Goal: Information Seeking & Learning: Learn about a topic

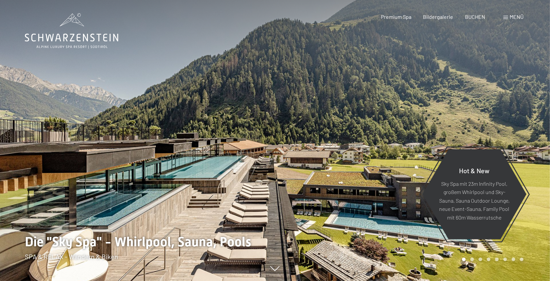
click at [510, 18] on span "Menü" at bounding box center [516, 17] width 14 height 6
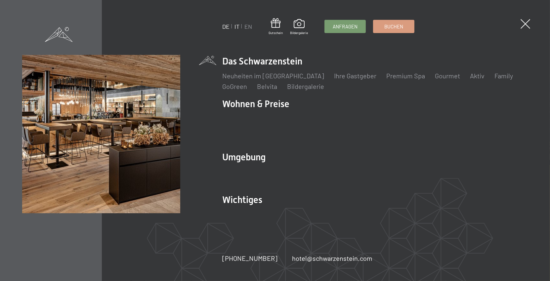
click at [237, 27] on link "IT" at bounding box center [236, 26] width 5 height 7
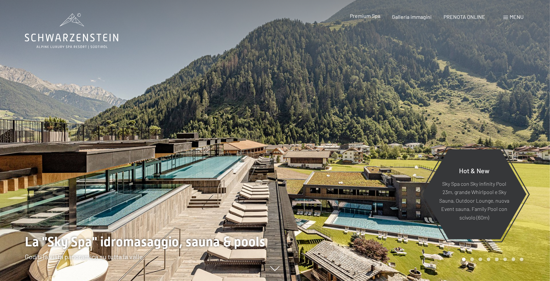
click at [364, 17] on span "Premium Spa" at bounding box center [365, 16] width 30 height 6
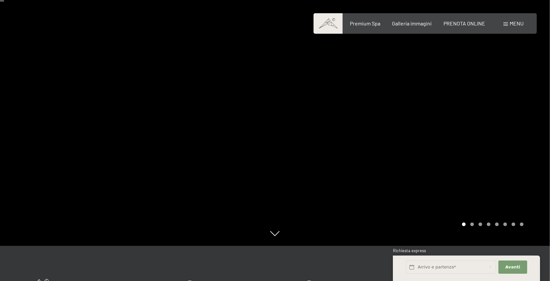
scroll to position [34, 0]
click at [275, 236] on icon at bounding box center [274, 234] width 9 height 5
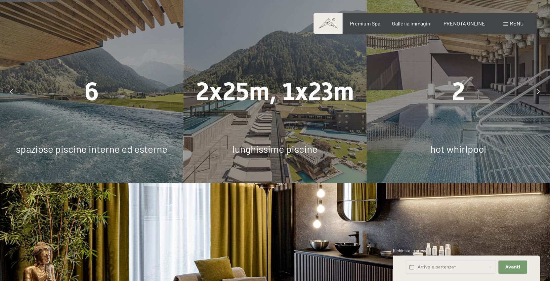
scroll to position [487, 0]
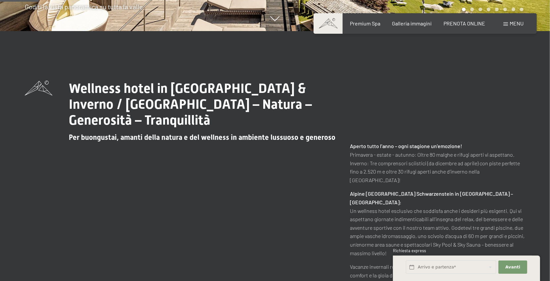
scroll to position [243, 0]
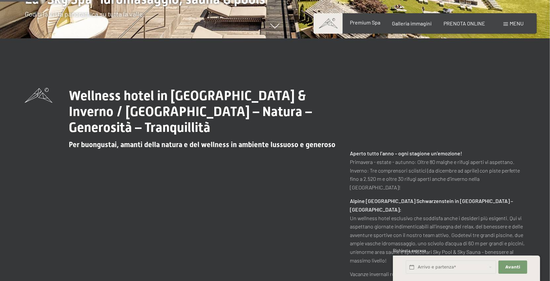
click at [367, 24] on span "Premium Spa" at bounding box center [365, 22] width 30 height 6
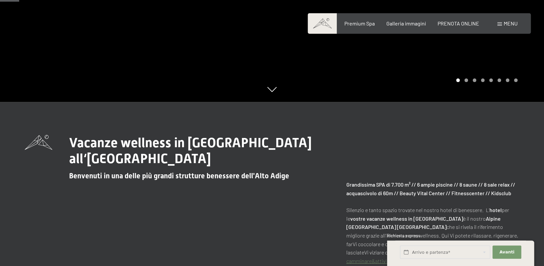
scroll to position [159, 0]
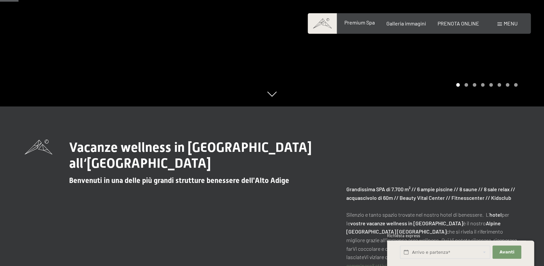
click at [365, 23] on span "Premium Spa" at bounding box center [359, 22] width 30 height 6
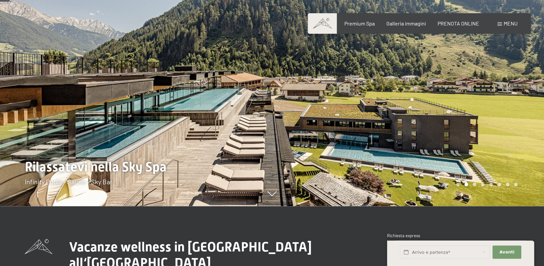
scroll to position [57, 0]
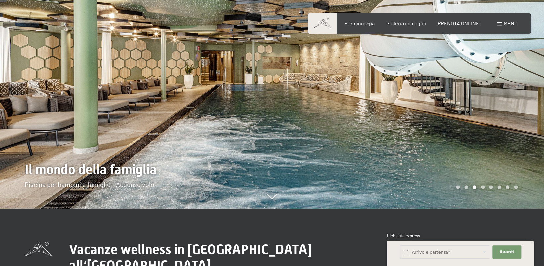
click at [321, 126] on div at bounding box center [408, 76] width 272 height 266
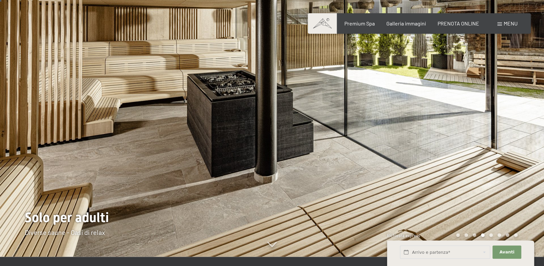
scroll to position [0, 0]
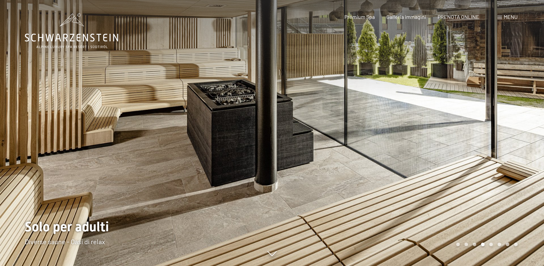
click at [326, 134] on div at bounding box center [408, 133] width 272 height 266
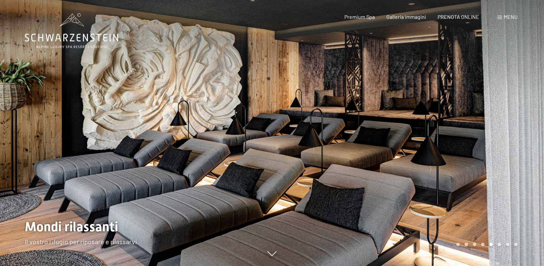
click at [326, 134] on div at bounding box center [408, 133] width 272 height 266
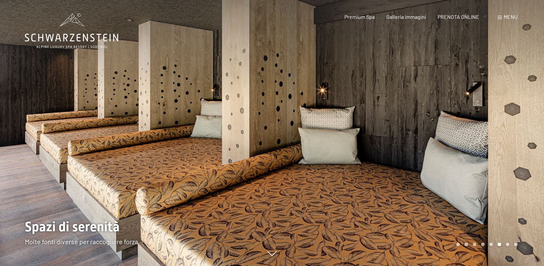
click at [326, 134] on div at bounding box center [408, 133] width 272 height 266
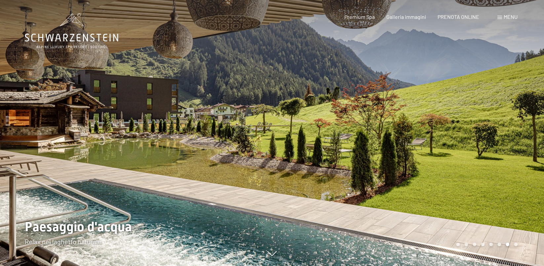
click at [326, 135] on div at bounding box center [408, 133] width 272 height 266
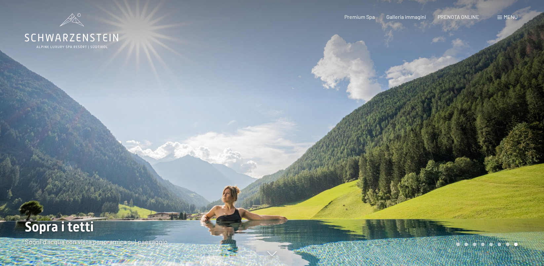
click at [87, 151] on div at bounding box center [136, 133] width 272 height 266
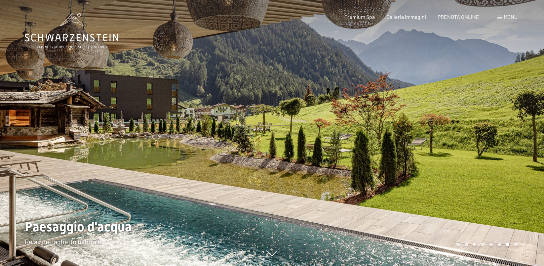
click at [362, 161] on div at bounding box center [408, 133] width 272 height 266
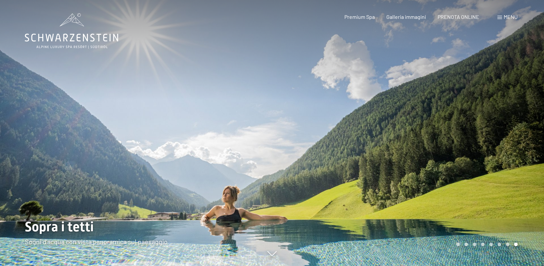
click at [354, 167] on div at bounding box center [408, 133] width 272 height 266
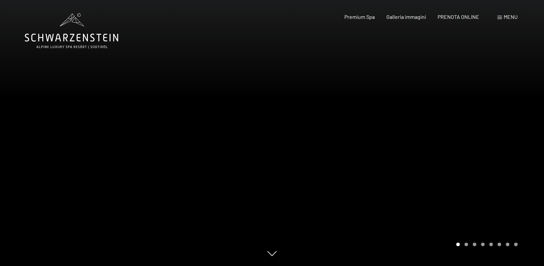
click at [358, 161] on div at bounding box center [408, 133] width 272 height 266
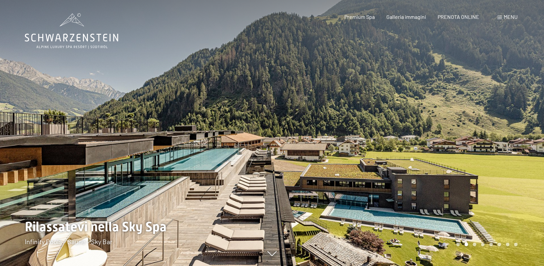
click at [358, 162] on div at bounding box center [408, 133] width 272 height 266
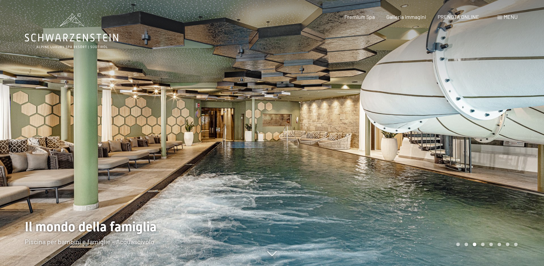
click at [359, 162] on div at bounding box center [408, 133] width 272 height 266
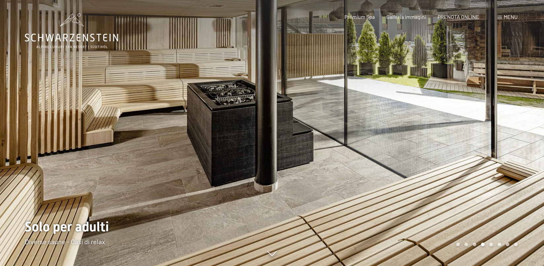
click at [359, 162] on div at bounding box center [408, 133] width 272 height 266
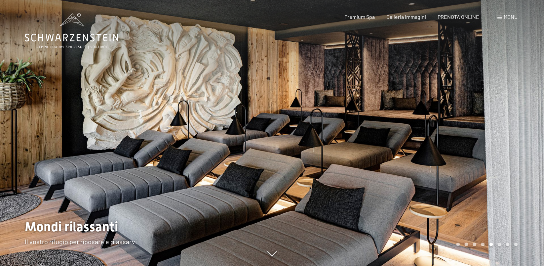
click at [359, 162] on div at bounding box center [408, 133] width 272 height 266
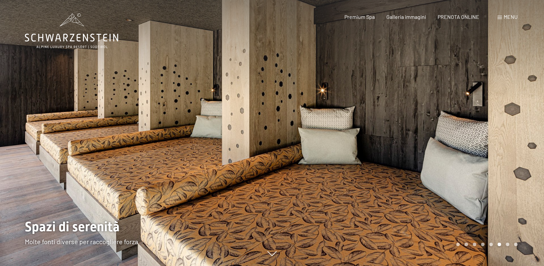
click at [359, 162] on div at bounding box center [408, 133] width 272 height 266
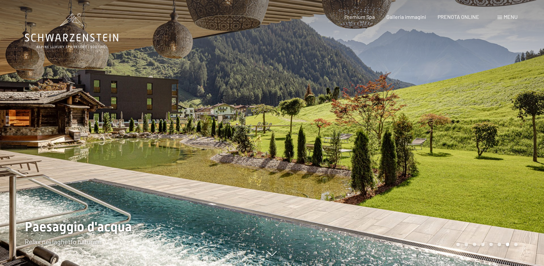
click at [359, 162] on div at bounding box center [408, 133] width 272 height 266
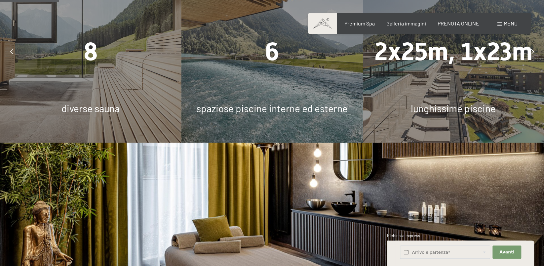
scroll to position [497, 0]
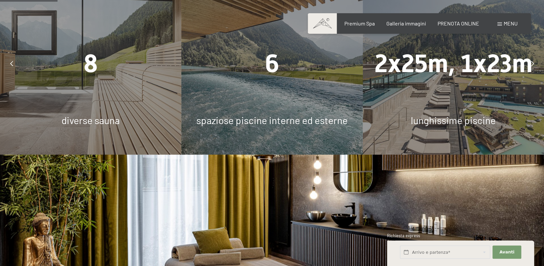
click at [104, 97] on div "8 diverse sauna" at bounding box center [90, 63] width 181 height 181
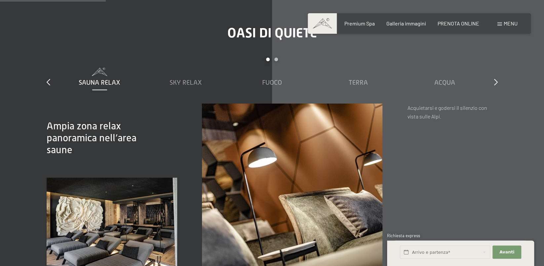
scroll to position [891, 0]
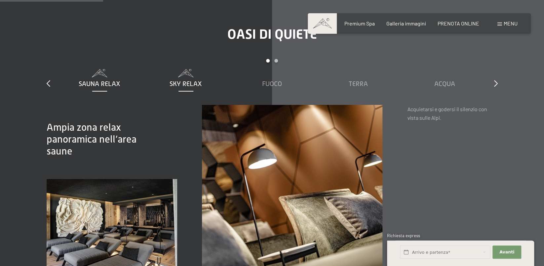
click at [182, 83] on span "Sky Relax" at bounding box center [186, 83] width 32 height 7
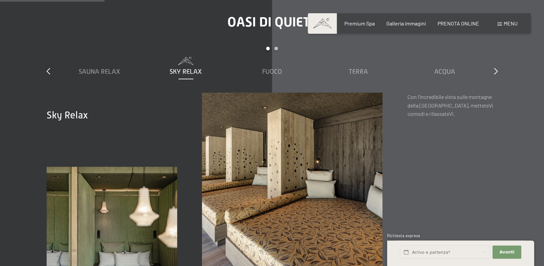
scroll to position [903, 0]
click at [271, 72] on span "Fuoco" at bounding box center [272, 71] width 20 height 7
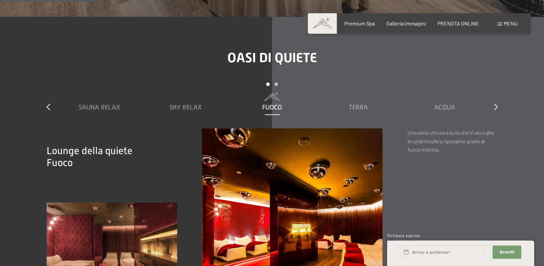
scroll to position [866, 0]
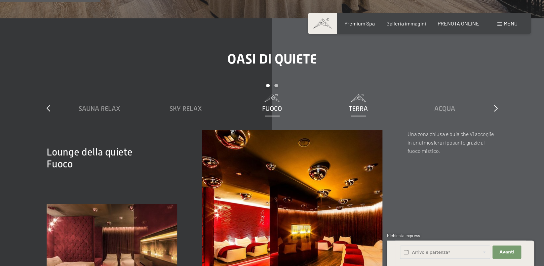
click at [361, 106] on span "Terra" at bounding box center [358, 108] width 19 height 7
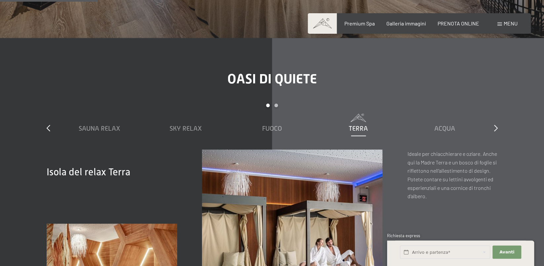
scroll to position [845, 0]
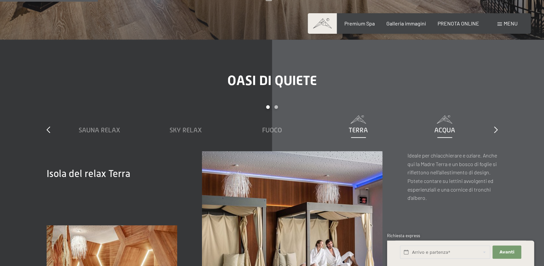
click at [438, 132] on span "Acqua" at bounding box center [444, 129] width 21 height 7
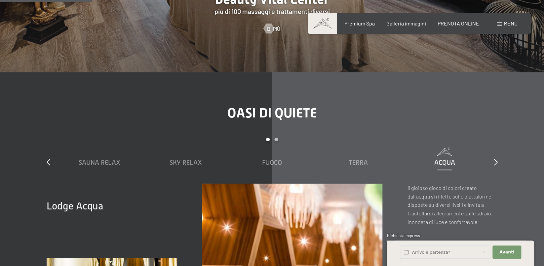
scroll to position [796, 0]
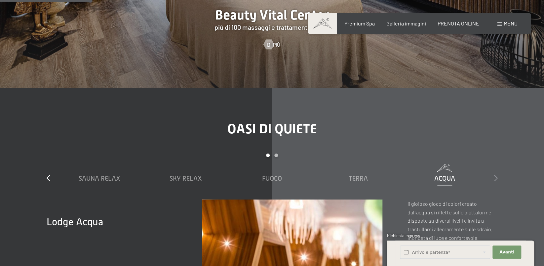
click at [495, 177] on icon at bounding box center [496, 178] width 4 height 7
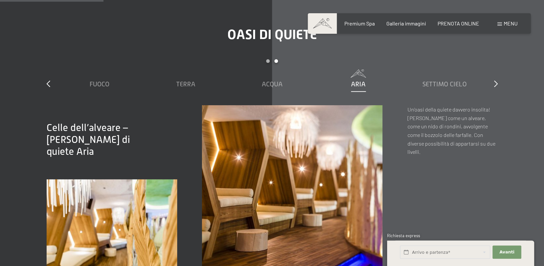
scroll to position [885, 0]
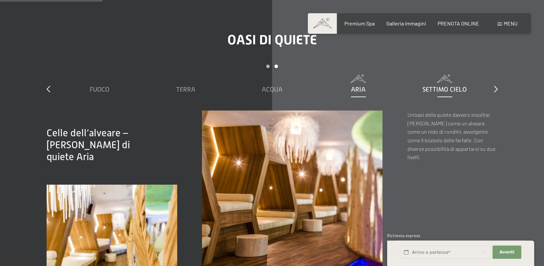
click at [454, 89] on span "Settimo Cielo" at bounding box center [444, 89] width 44 height 7
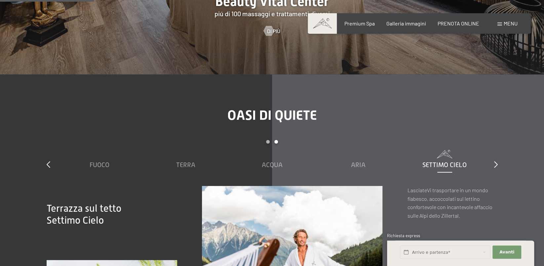
scroll to position [811, 0]
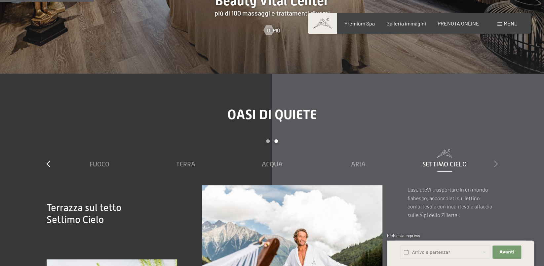
click at [495, 163] on icon at bounding box center [496, 163] width 4 height 7
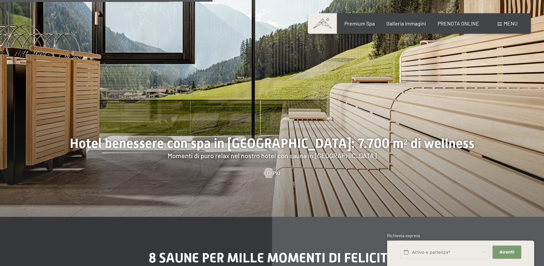
scroll to position [1828, 0]
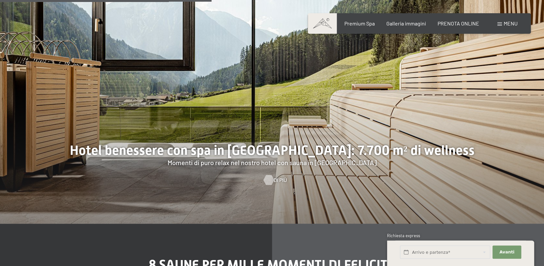
click at [271, 181] on div at bounding box center [269, 180] width 6 height 10
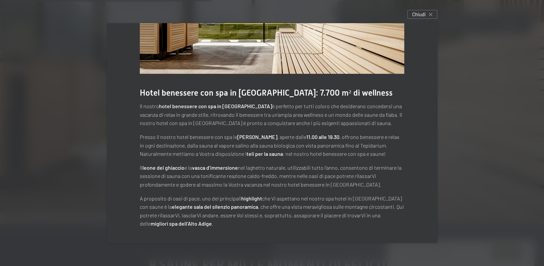
scroll to position [0, 0]
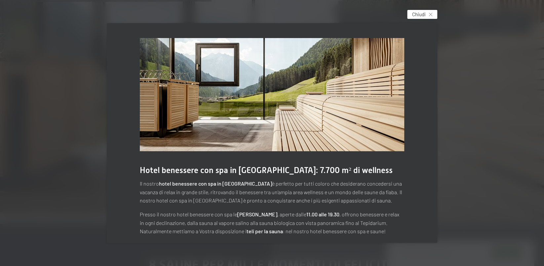
click at [426, 16] on div "Chiudi" at bounding box center [422, 14] width 30 height 9
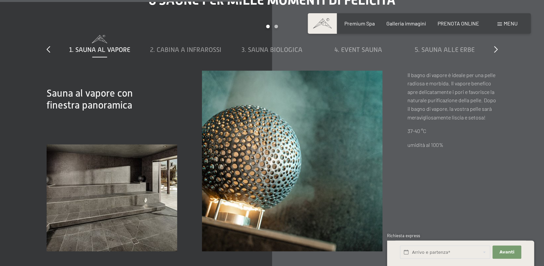
scroll to position [2092, 0]
click at [361, 48] on span "4. Event Sauna" at bounding box center [358, 49] width 48 height 7
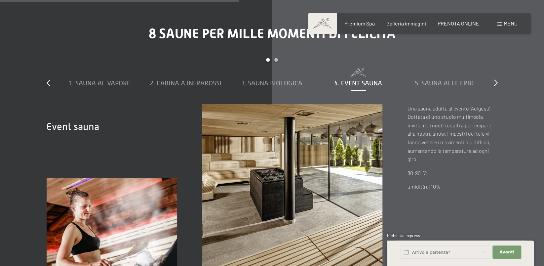
scroll to position [2057, 0]
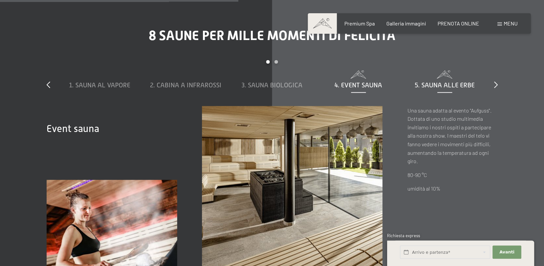
click at [443, 83] on span "5. Sauna alle erbe" at bounding box center [445, 84] width 60 height 7
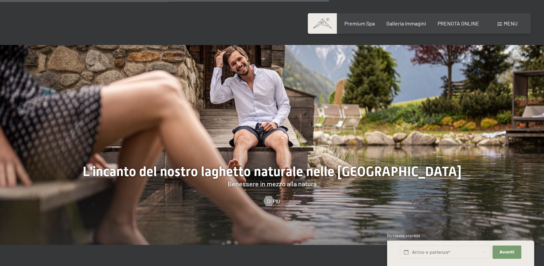
scroll to position [2463, 0]
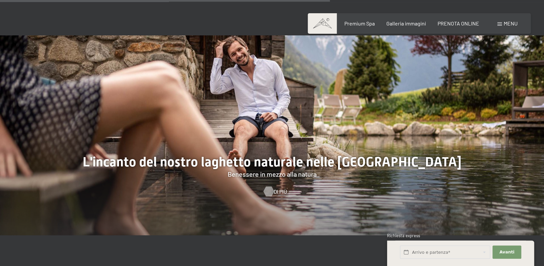
click at [271, 191] on div at bounding box center [269, 191] width 6 height 10
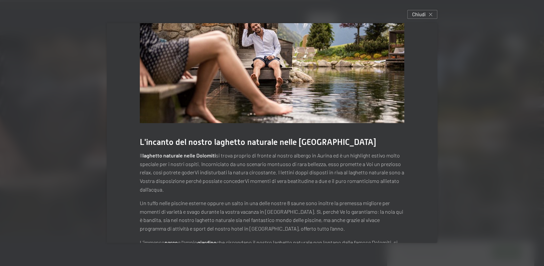
scroll to position [0, 0]
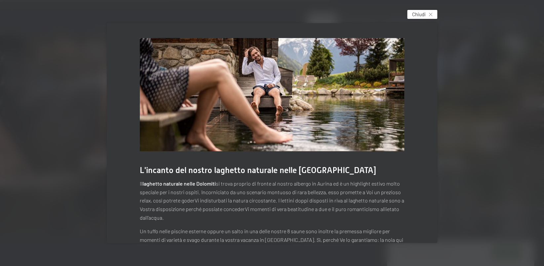
click at [425, 16] on span "Chiudi" at bounding box center [419, 14] width 14 height 7
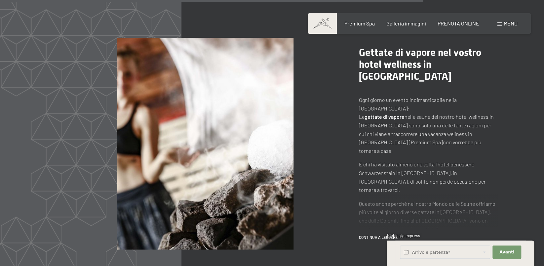
scroll to position [3078, 0]
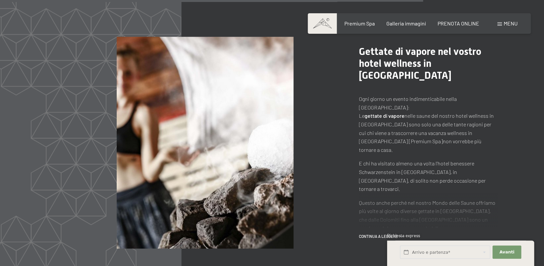
click at [392, 233] on span "continua a leggere" at bounding box center [379, 236] width 41 height 6
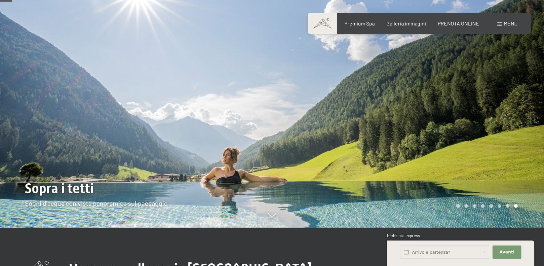
scroll to position [0, 0]
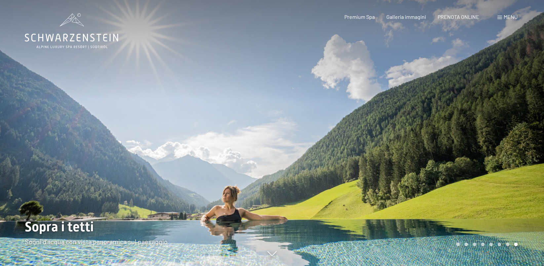
click at [78, 39] on icon at bounding box center [72, 30] width 94 height 35
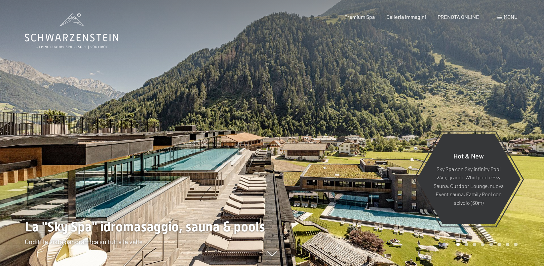
click at [514, 19] on span "Menu" at bounding box center [511, 17] width 14 height 6
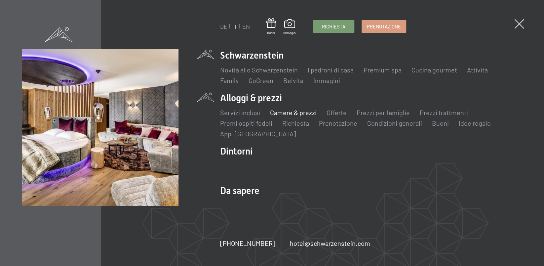
click at [293, 112] on link "Camere & prezzi" at bounding box center [293, 112] width 47 height 8
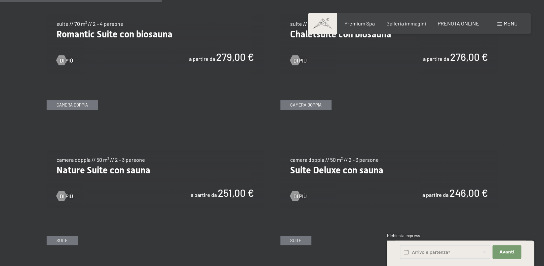
scroll to position [602, 0]
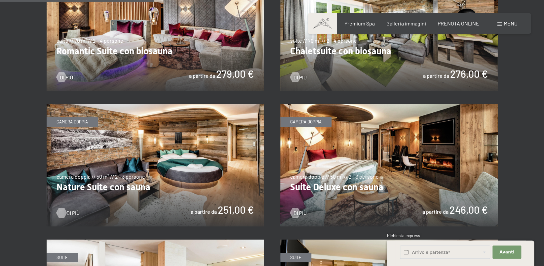
click at [61, 212] on div at bounding box center [61, 213] width 6 height 10
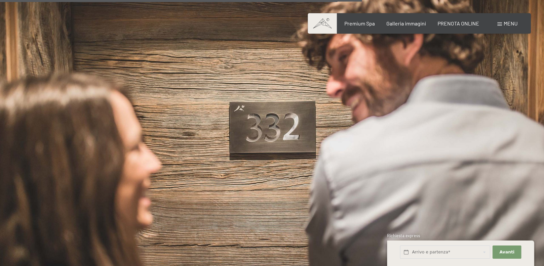
scroll to position [1425, 0]
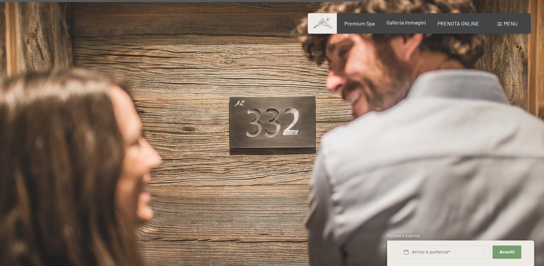
click at [408, 21] on span "Galleria immagini" at bounding box center [406, 22] width 40 height 6
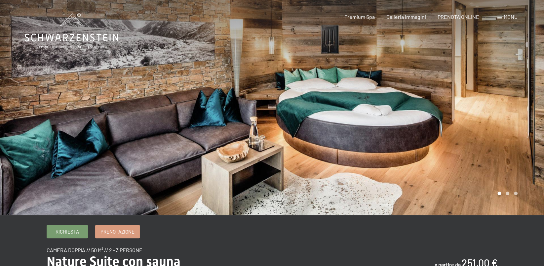
click at [507, 192] on div at bounding box center [408, 107] width 272 height 215
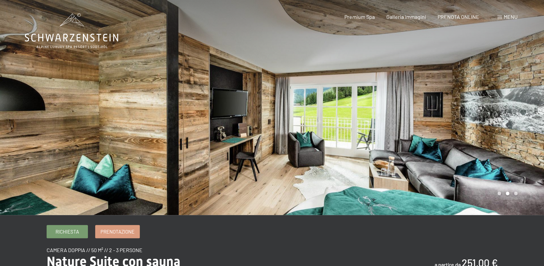
click at [518, 196] on div at bounding box center [408, 107] width 272 height 215
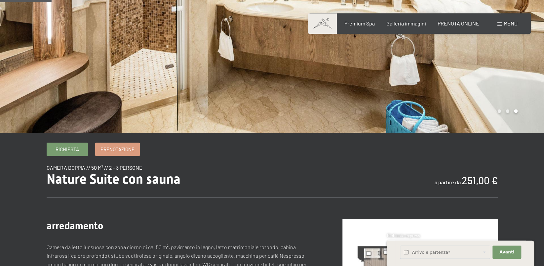
scroll to position [82, 0]
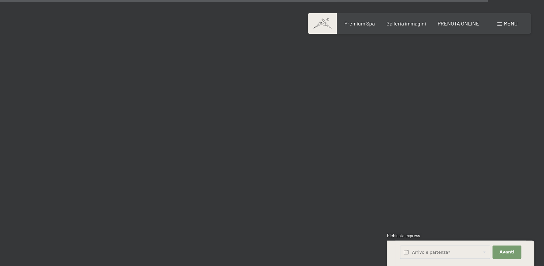
scroll to position [6998, 0]
